Goal: Task Accomplishment & Management: Manage account settings

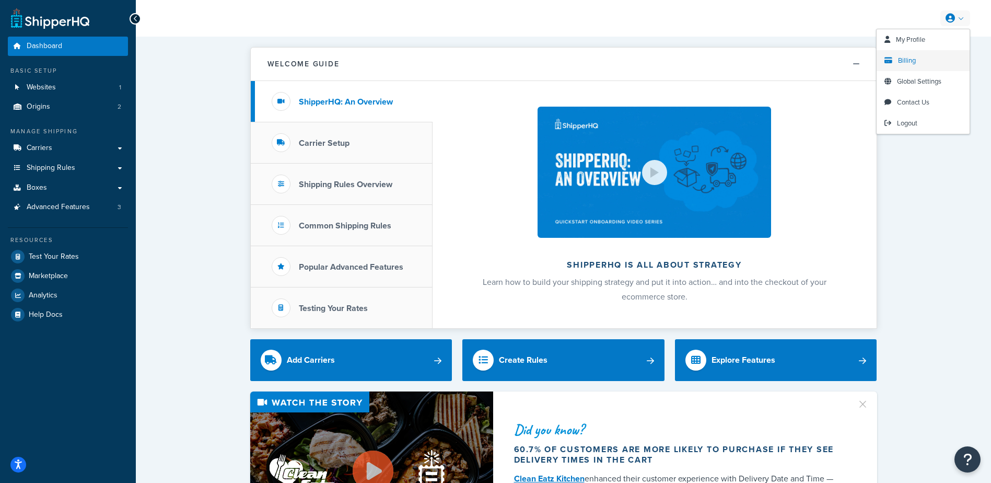
click at [910, 58] on span "Billing" at bounding box center [907, 60] width 18 height 10
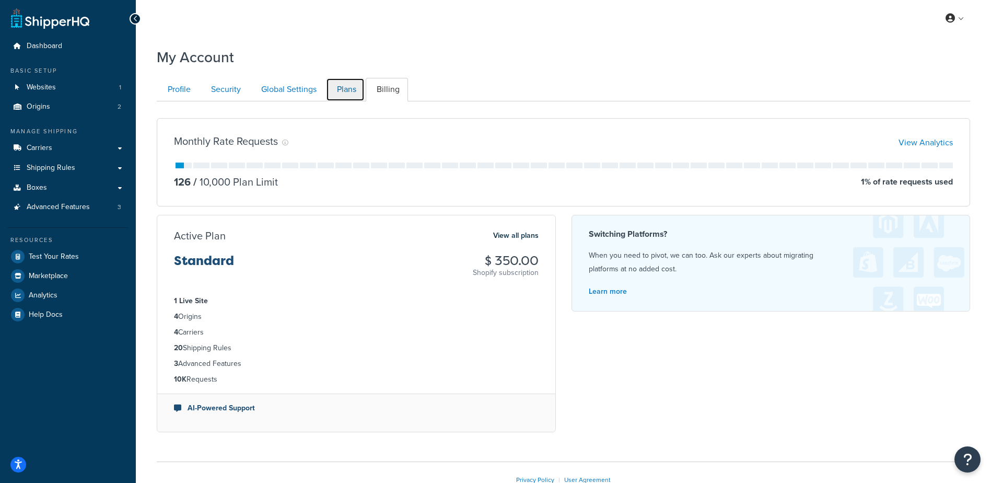
click at [343, 92] on link "Plans" at bounding box center [345, 90] width 39 height 24
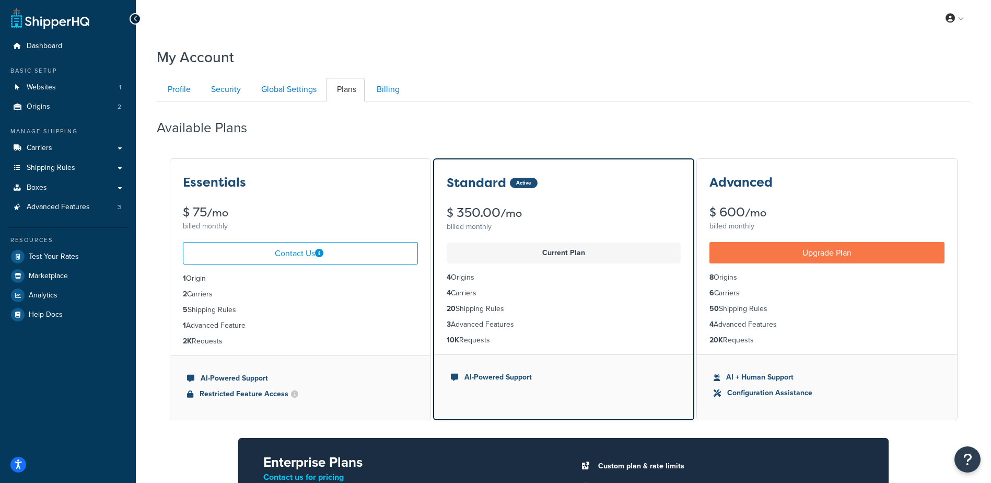
scroll to position [101, 0]
click at [391, 92] on link "Billing" at bounding box center [387, 90] width 42 height 24
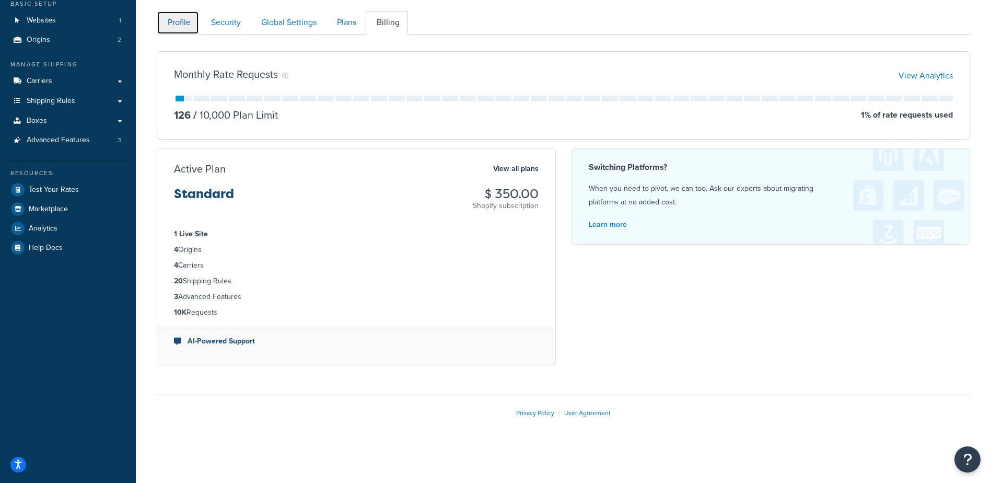
click at [184, 21] on link "Profile" at bounding box center [178, 23] width 42 height 24
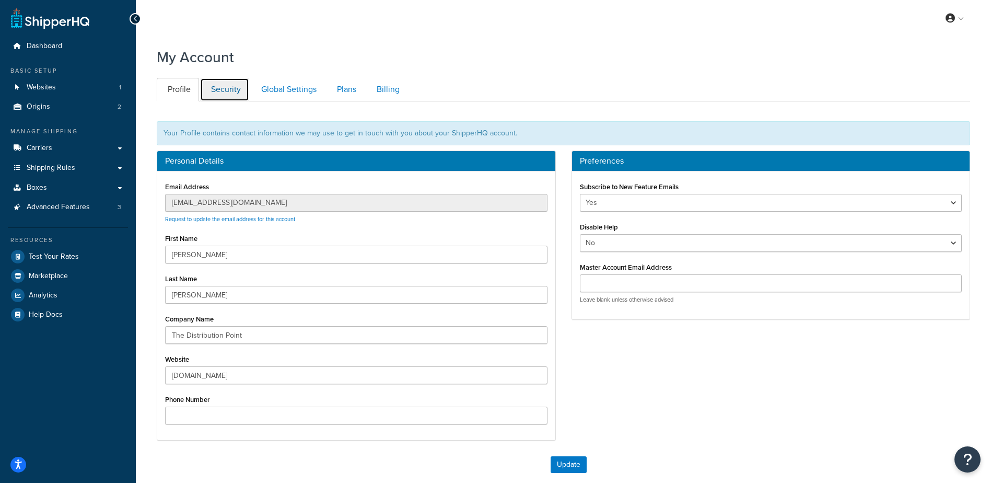
click at [232, 91] on link "Security" at bounding box center [224, 90] width 49 height 24
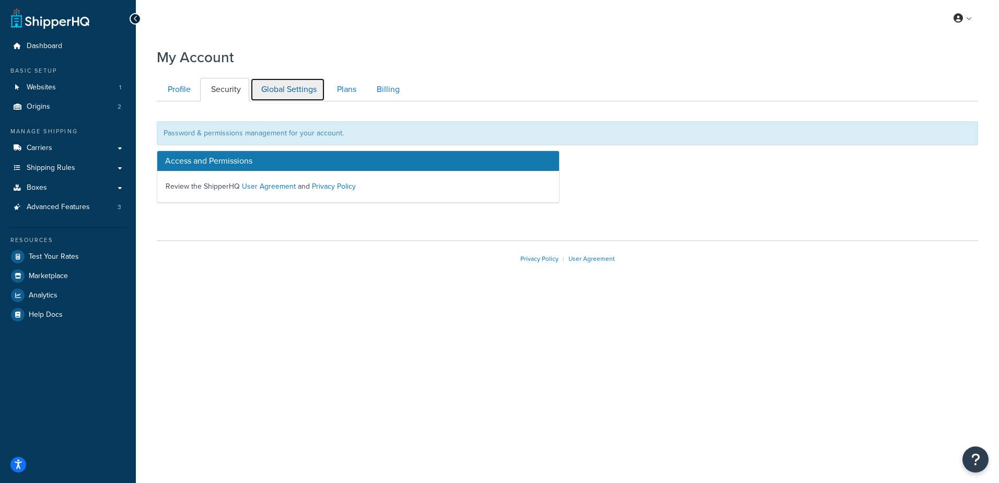
click at [266, 89] on link "Global Settings" at bounding box center [287, 90] width 75 height 24
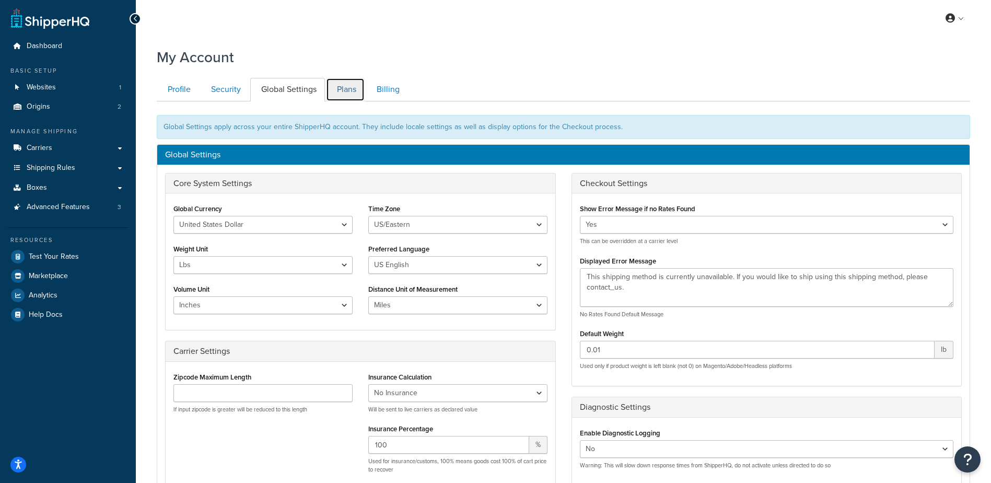
click at [343, 91] on link "Plans" at bounding box center [345, 90] width 39 height 24
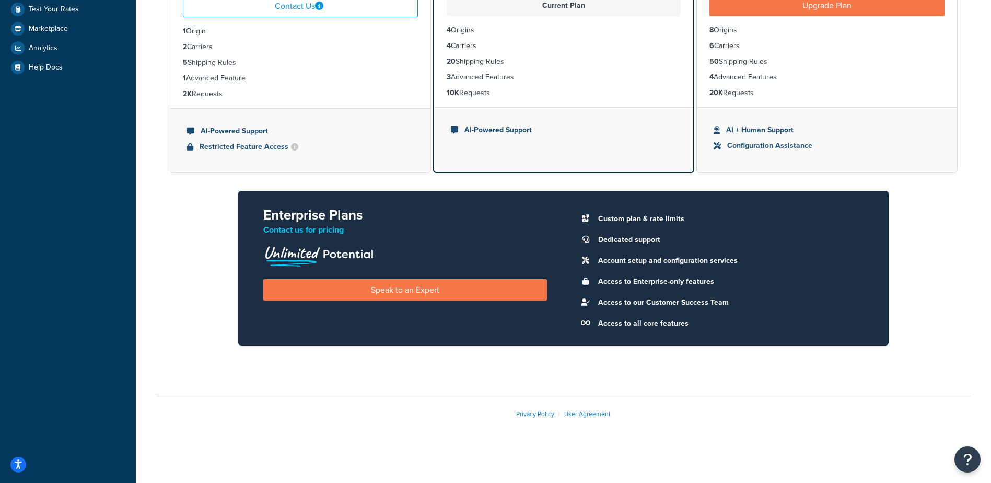
scroll to position [248, 0]
